Goal: Task Accomplishment & Management: Manage account settings

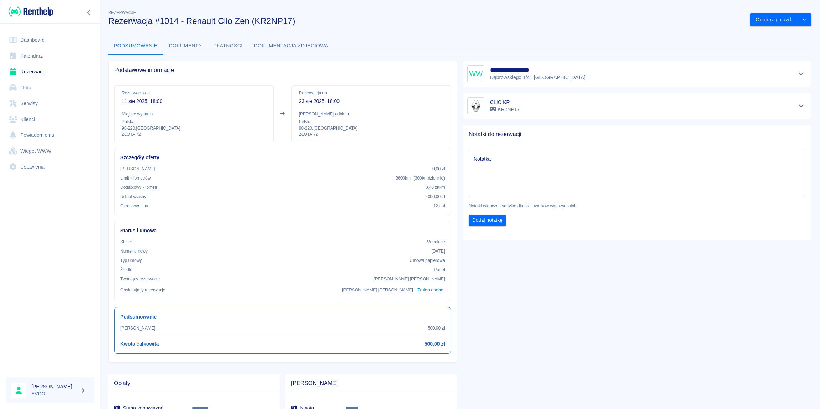
click at [20, 72] on link "Rezerwacje" at bounding box center [50, 72] width 89 height 16
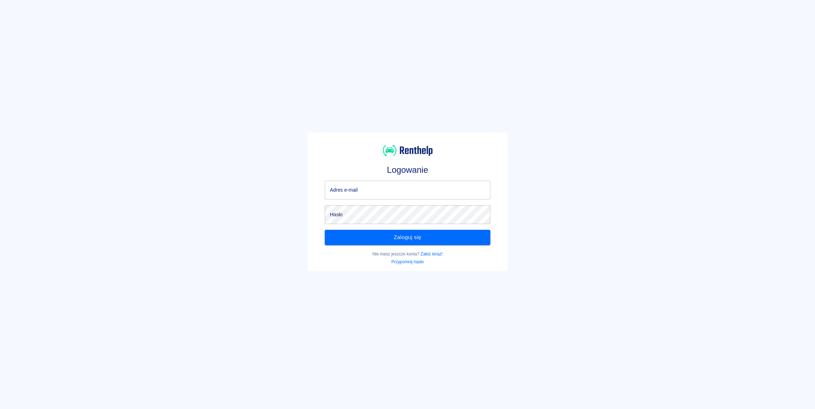
click at [384, 186] on input "Adres e-mail" at bounding box center [407, 190] width 165 height 19
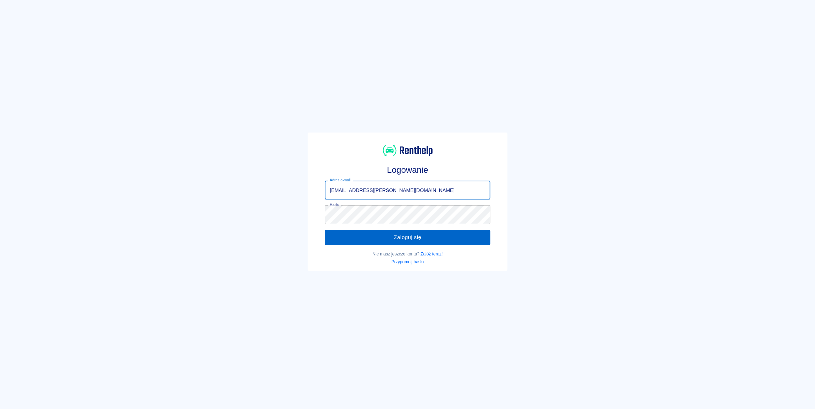
type input "[EMAIL_ADDRESS][PERSON_NAME][DOMAIN_NAME]"
click at [383, 236] on button "Zaloguj się" at bounding box center [407, 237] width 165 height 15
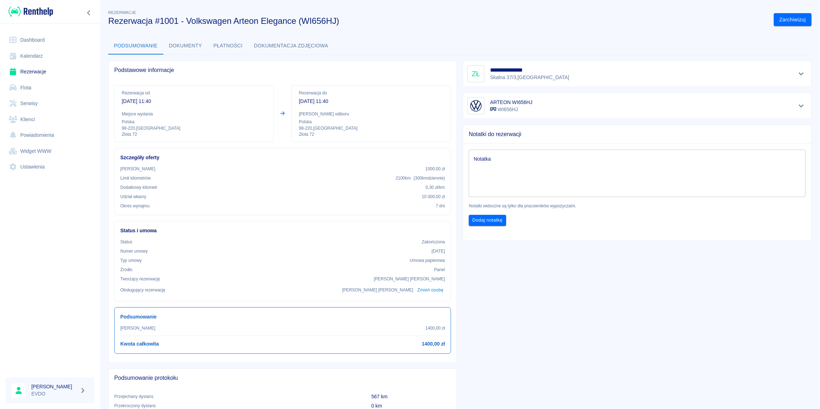
click at [38, 72] on link "Rezerwacje" at bounding box center [50, 72] width 89 height 16
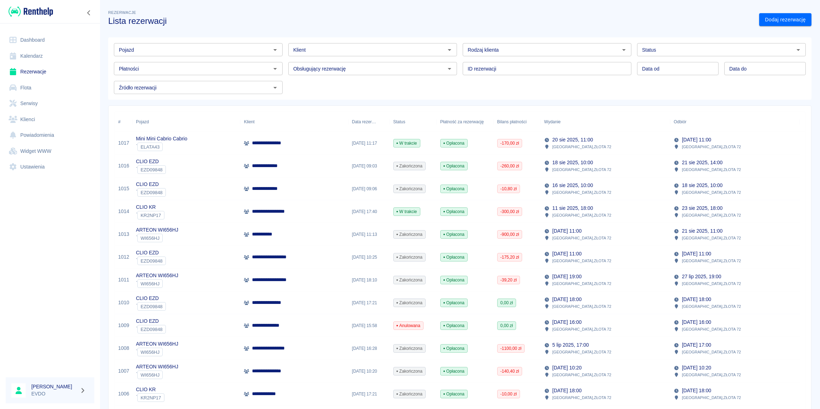
click at [184, 141] on p "Mini Mini Cabrio Cabrio" at bounding box center [161, 138] width 51 height 7
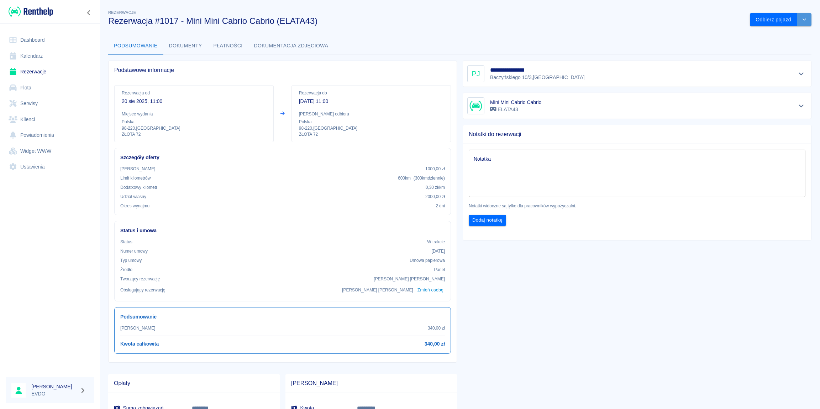
click at [802, 22] on icon "drop-down" at bounding box center [805, 19] width 6 height 5
click at [774, 36] on li "Przedłuż rezerwację" at bounding box center [776, 35] width 56 height 12
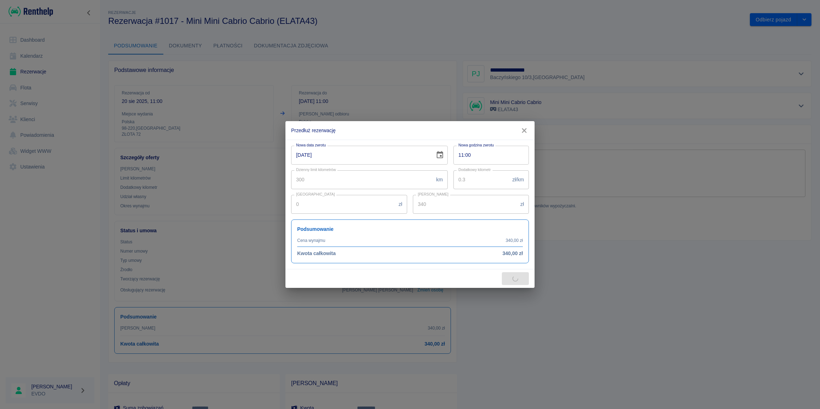
type input "500"
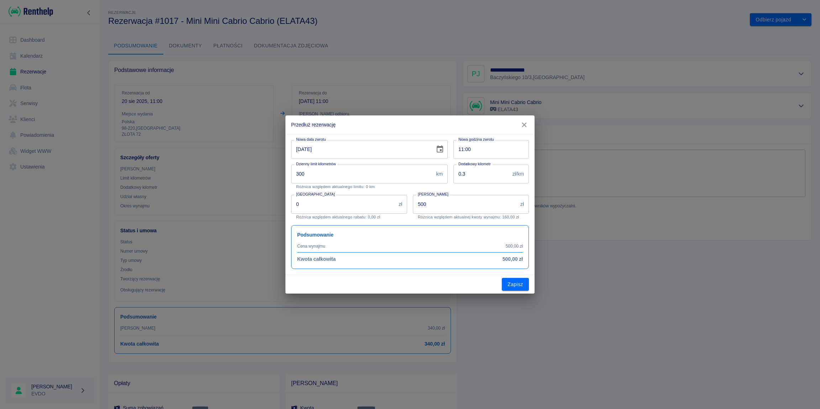
click at [440, 148] on icon "Choose date, selected date is 22 sie 2025" at bounding box center [440, 149] width 9 height 9
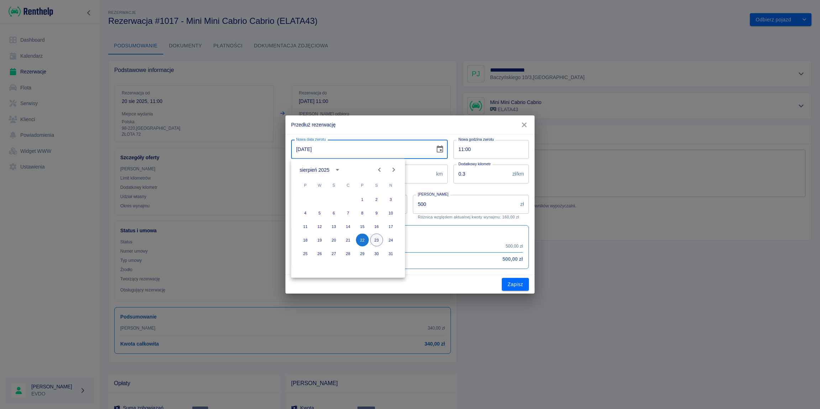
click at [375, 240] on button "23" at bounding box center [376, 240] width 13 height 13
type input "[DATE]"
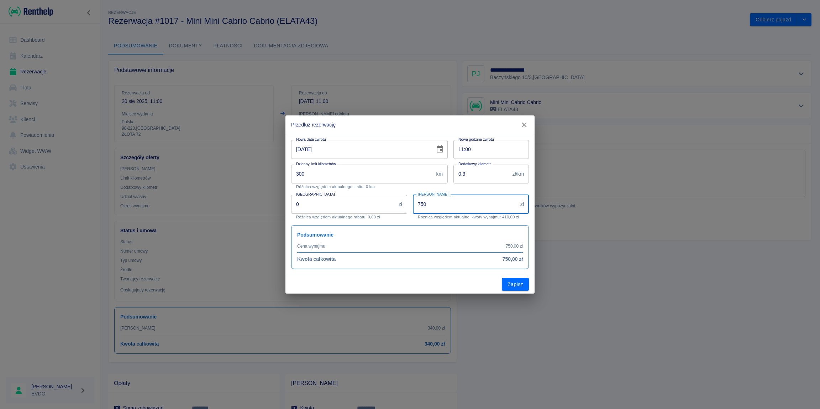
drag, startPoint x: 444, startPoint y: 204, endPoint x: 331, endPoint y: 205, distance: 113.2
click at [413, 205] on input "750" at bounding box center [465, 204] width 105 height 19
type input "510"
click at [513, 286] on button "Zapisz" at bounding box center [515, 284] width 27 height 13
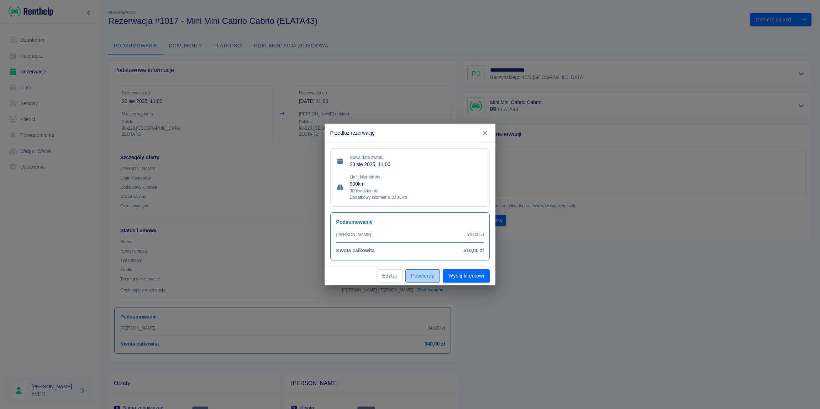
click at [430, 278] on button "Potwierdź" at bounding box center [423, 275] width 35 height 13
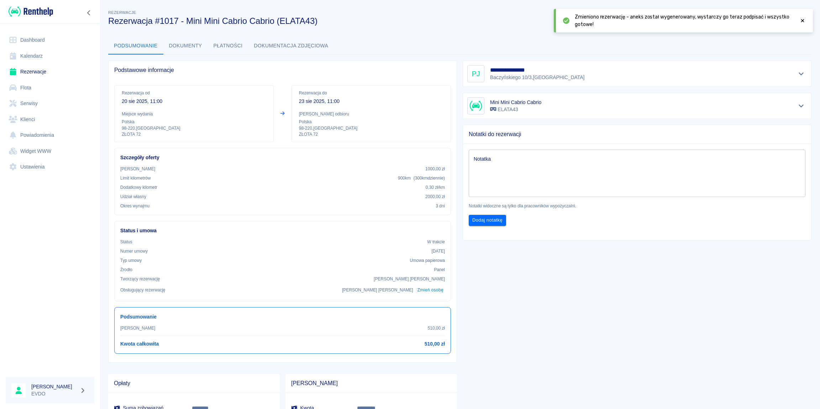
click at [804, 21] on icon at bounding box center [803, 20] width 6 height 5
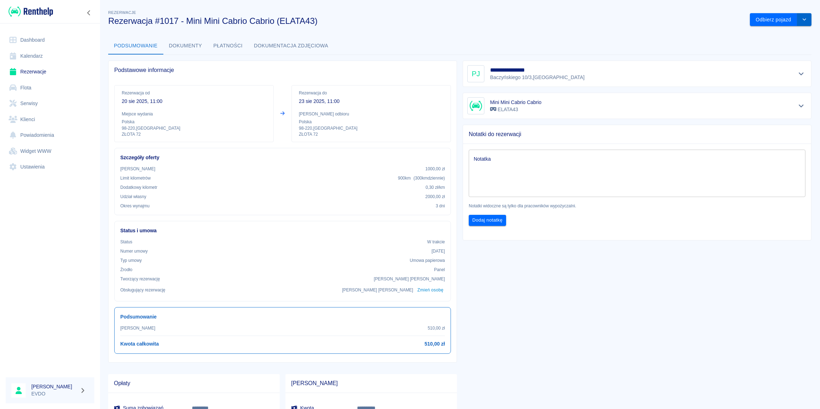
click at [802, 20] on icon "drop-down" at bounding box center [805, 19] width 6 height 5
click at [768, 18] on button "Odbierz pojazd" at bounding box center [773, 19] width 47 height 13
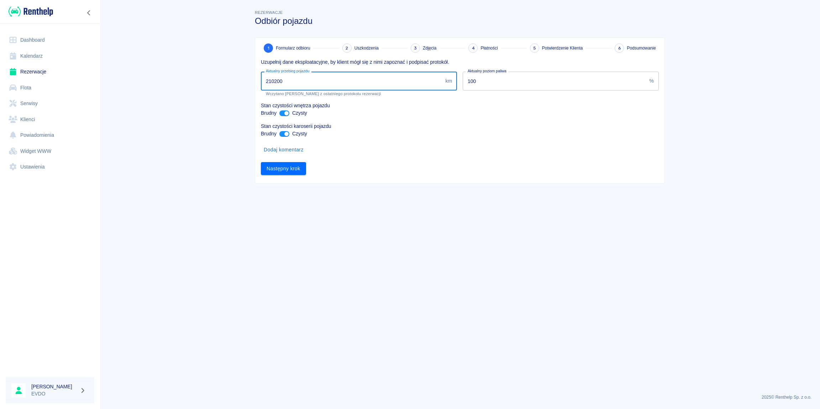
drag, startPoint x: 307, startPoint y: 84, endPoint x: 272, endPoint y: 82, distance: 35.3
click at [272, 82] on input "210200" at bounding box center [352, 81] width 182 height 19
type input "211130"
click at [453, 144] on div "Dodaj komentarz" at bounding box center [457, 146] width 404 height 19
click at [292, 171] on button "Następny krok" at bounding box center [283, 168] width 45 height 13
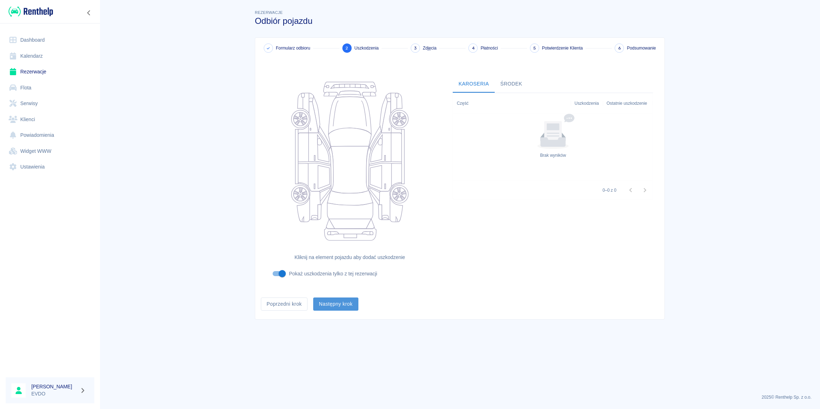
click at [329, 307] on button "Następny krok" at bounding box center [335, 303] width 45 height 13
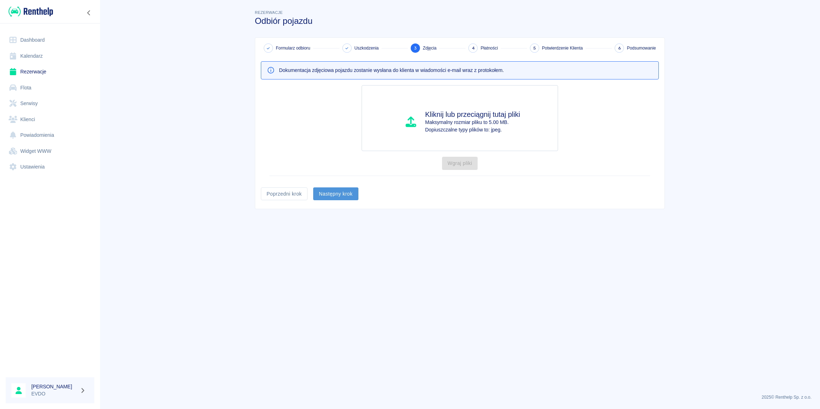
click at [329, 195] on button "Następny krok" at bounding box center [335, 193] width 45 height 13
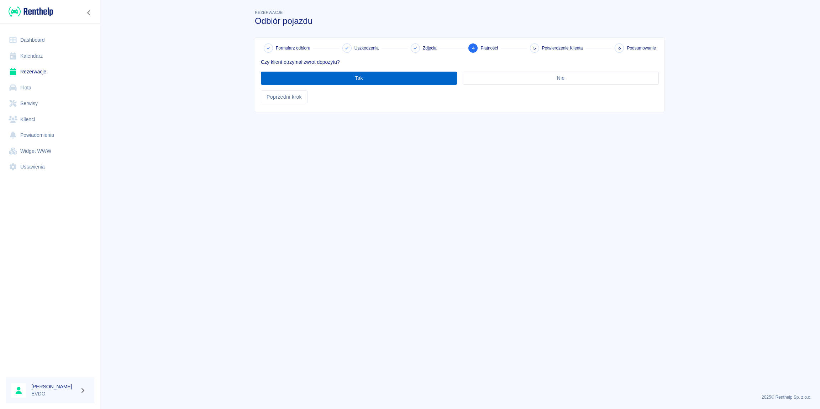
click at [371, 77] on button "Tak" at bounding box center [359, 78] width 196 height 13
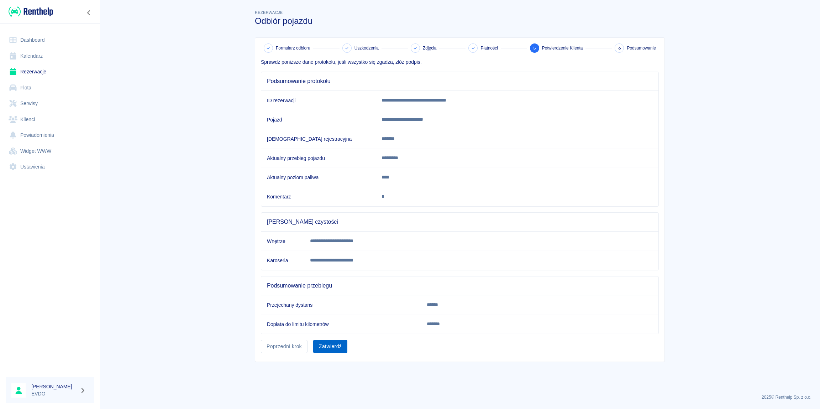
click at [330, 349] on button "Zatwierdź" at bounding box center [330, 346] width 34 height 13
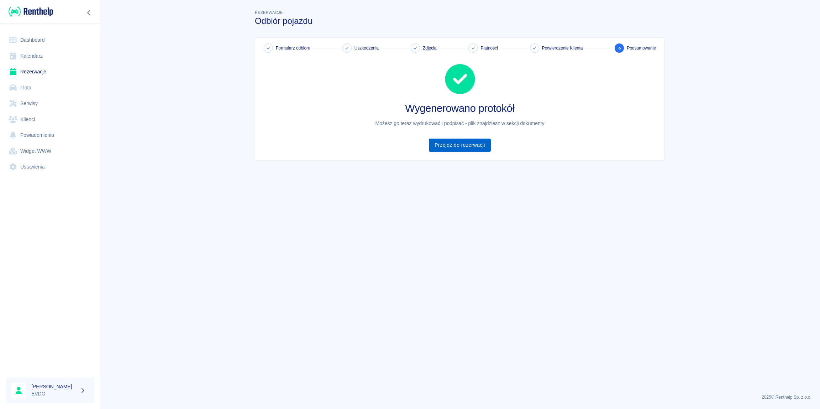
click at [472, 144] on link "Przejdź do rezerwacji" at bounding box center [460, 145] width 62 height 13
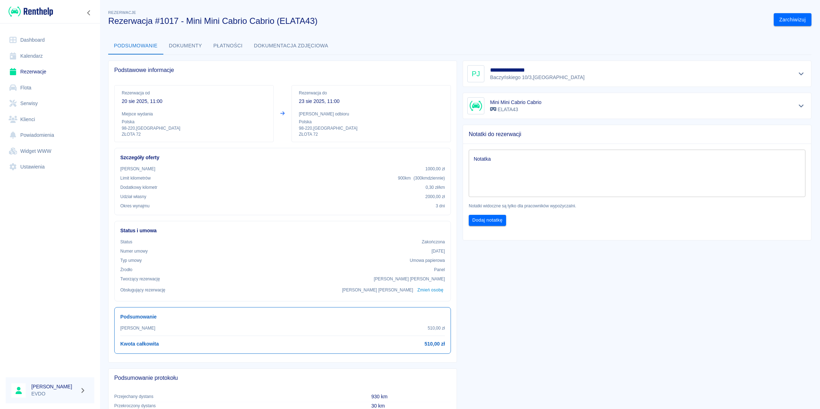
click at [192, 46] on button "Dokumenty" at bounding box center [185, 45] width 45 height 17
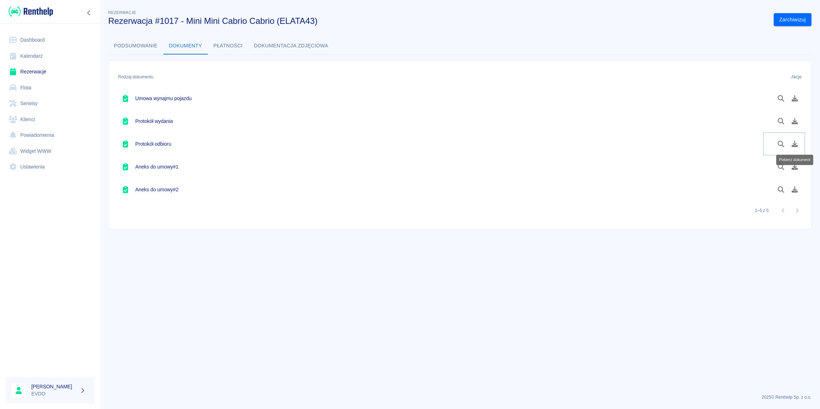
click at [795, 142] on icon "Pobierz dokument" at bounding box center [795, 144] width 6 height 6
click at [187, 305] on main "Rezerwacje Rezerwacja #1017 - Mini Mini Cabrio Cabrio (ELATA43) Zarchiwizuj Pod…" at bounding box center [460, 199] width 721 height 380
click at [798, 100] on icon "Pobierz dokument" at bounding box center [795, 98] width 6 height 6
click at [563, 57] on div "Rodzaj dokumentu Akcje Umowa wynajmu pojazdu Protokół wydania Protokół odbioru …" at bounding box center [457, 142] width 709 height 174
click at [794, 94] on button "Pobierz dokument" at bounding box center [795, 98] width 14 height 12
